Goal: Find specific page/section: Find specific page/section

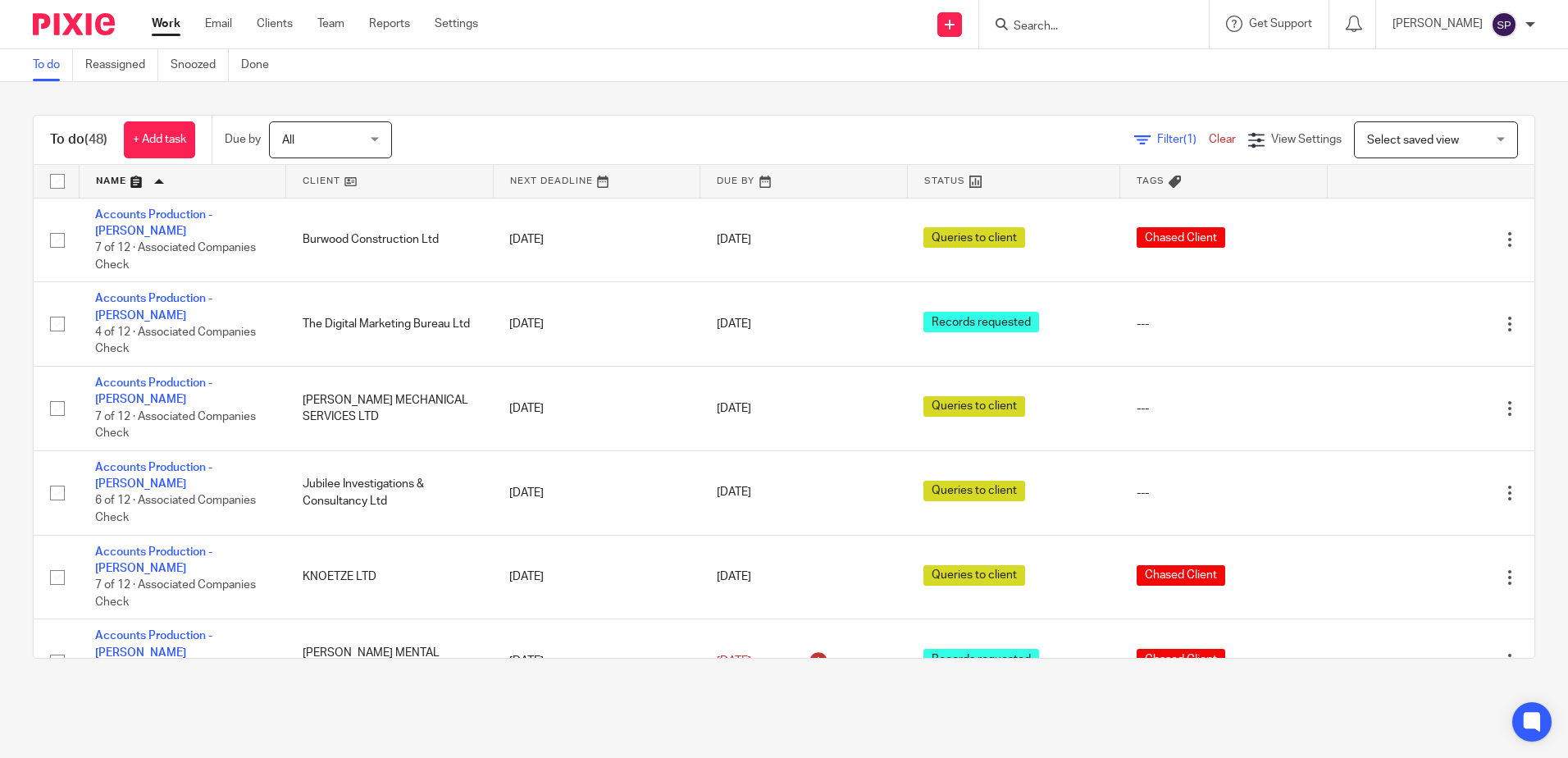
click at [1048, 25] on input "Search" at bounding box center [1085, 26] width 147 height 14
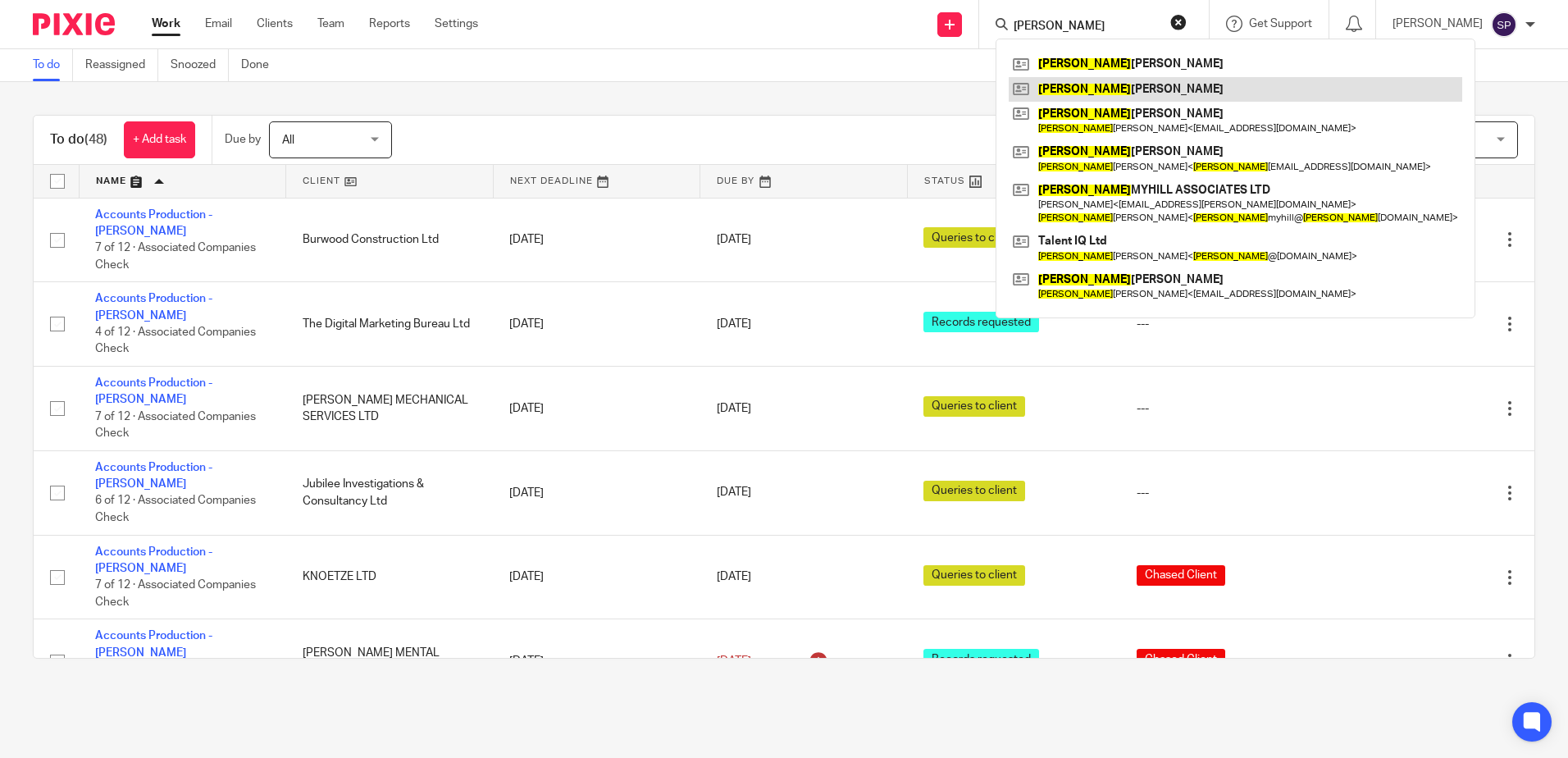
type input "tracy"
click at [1108, 85] on link at bounding box center [1235, 90] width 453 height 25
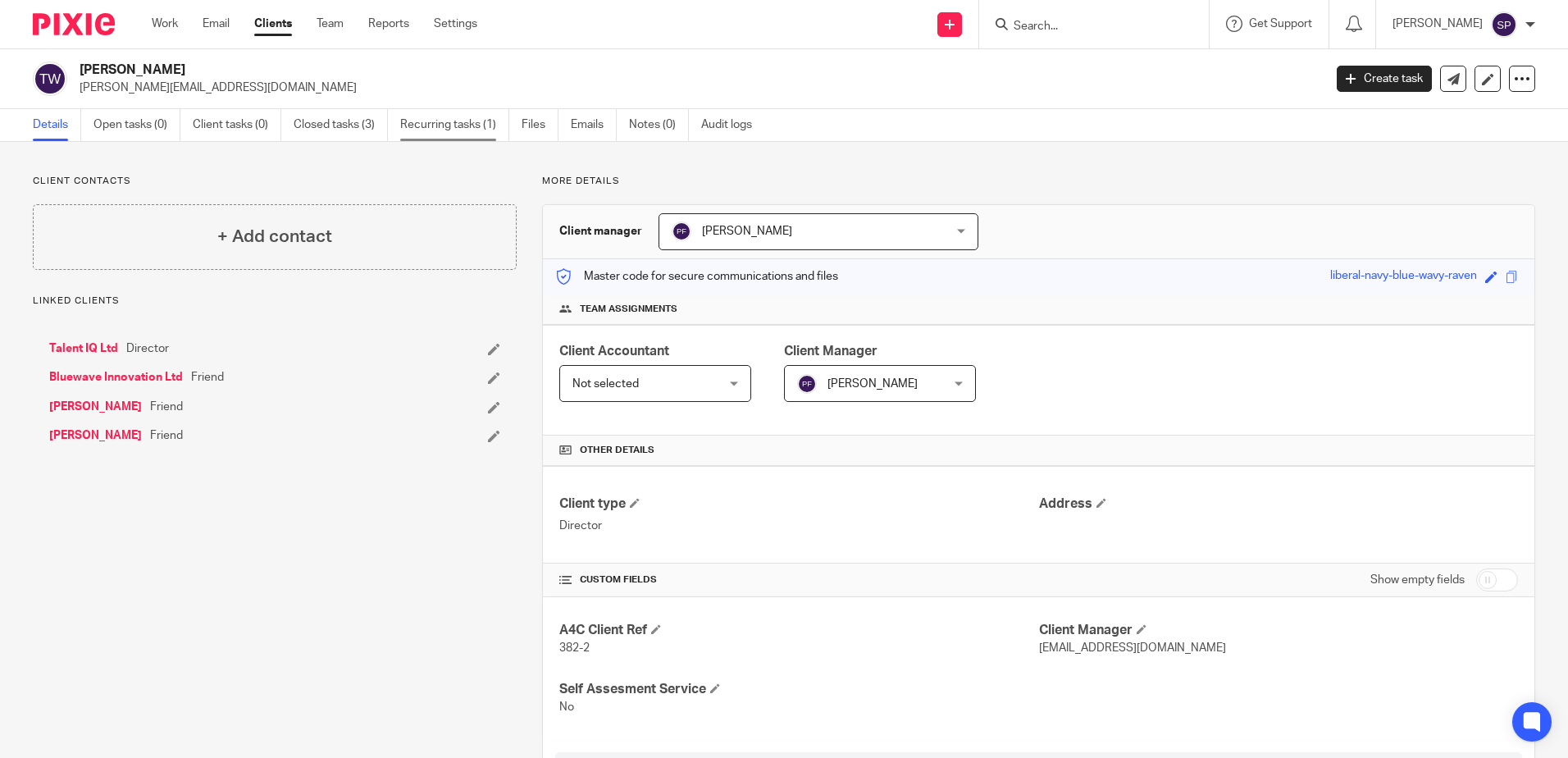
click at [455, 129] on link "Recurring tasks (1)" at bounding box center [454, 124] width 109 height 32
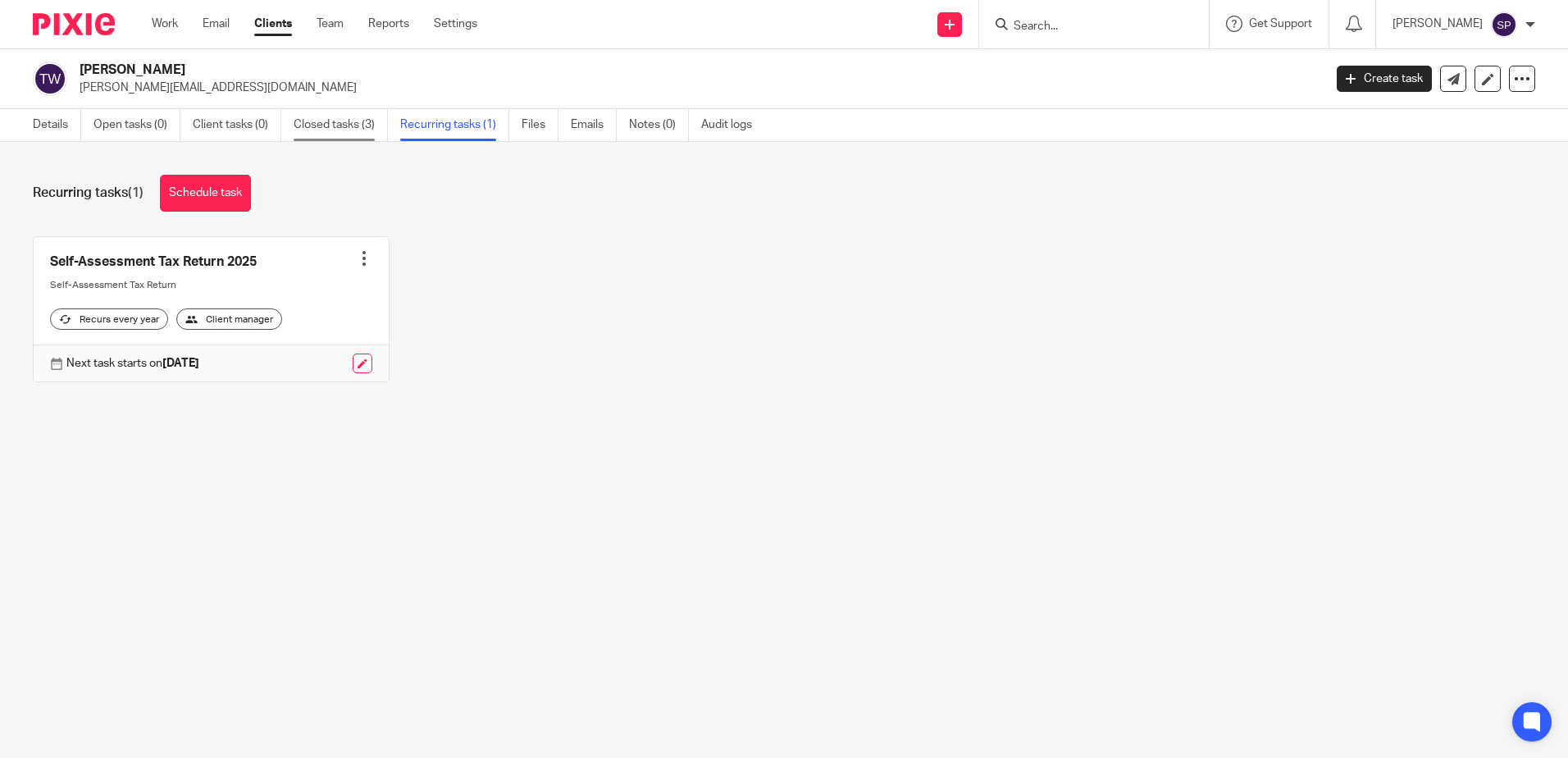
click at [349, 131] on link "Closed tasks (3)" at bounding box center [341, 124] width 94 height 32
